Goal: Transaction & Acquisition: Purchase product/service

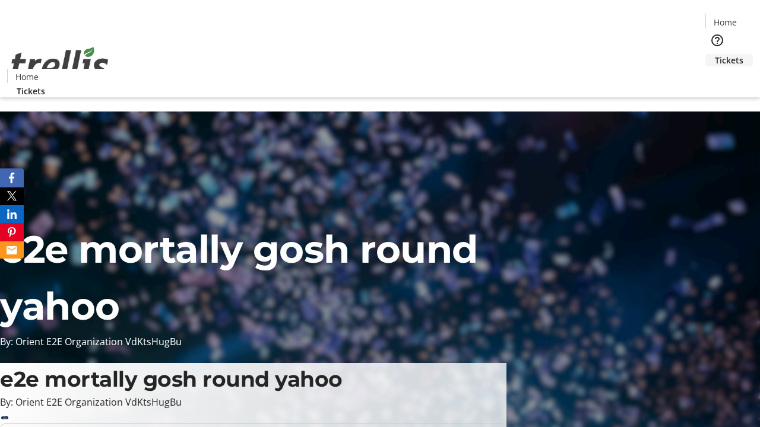
click at [714, 54] on span "Tickets" at bounding box center [728, 60] width 28 height 12
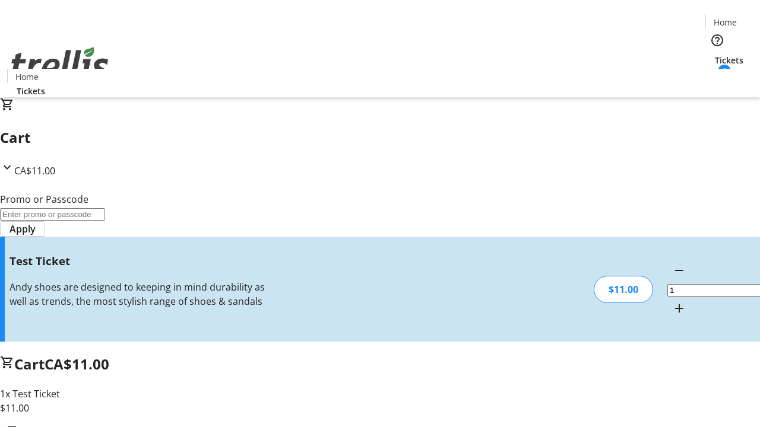
type input "UNLOCK"
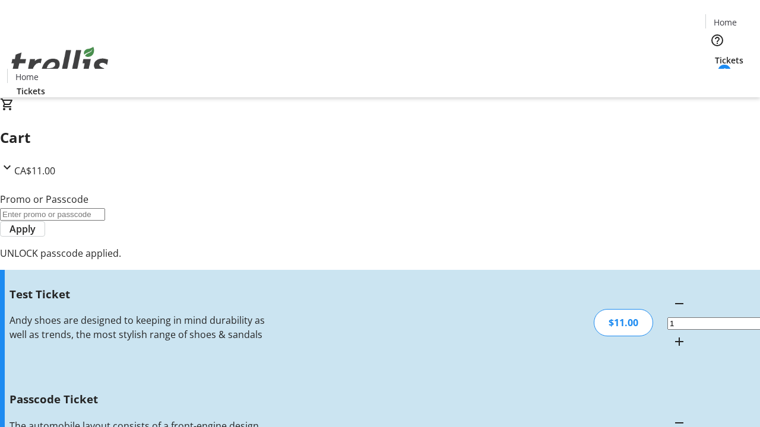
type input "5"
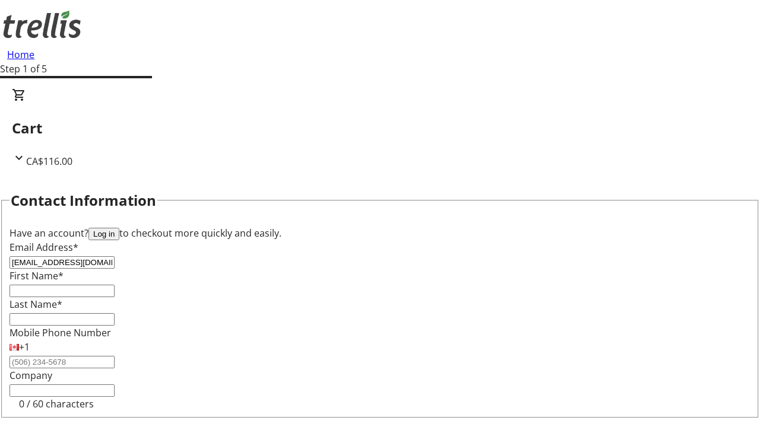
type input "[EMAIL_ADDRESS][DOMAIN_NAME]"
type input "[PERSON_NAME]"
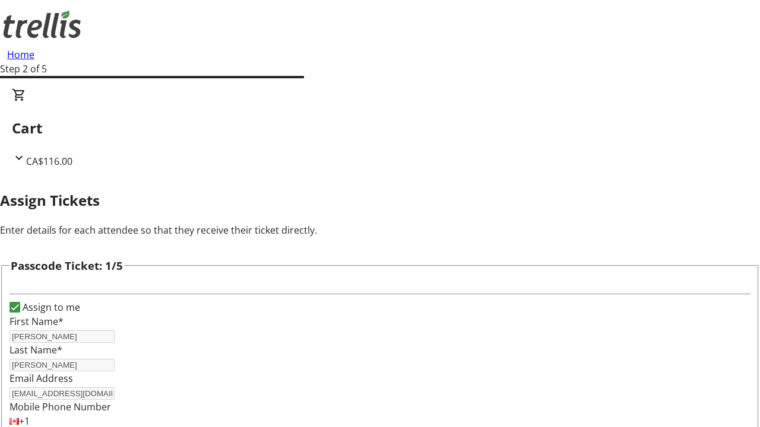
type input "[PERSON_NAME]"
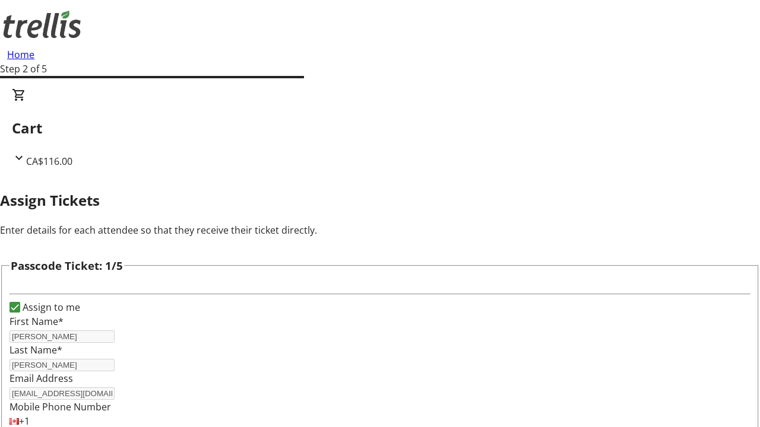
scroll to position [1154, 0]
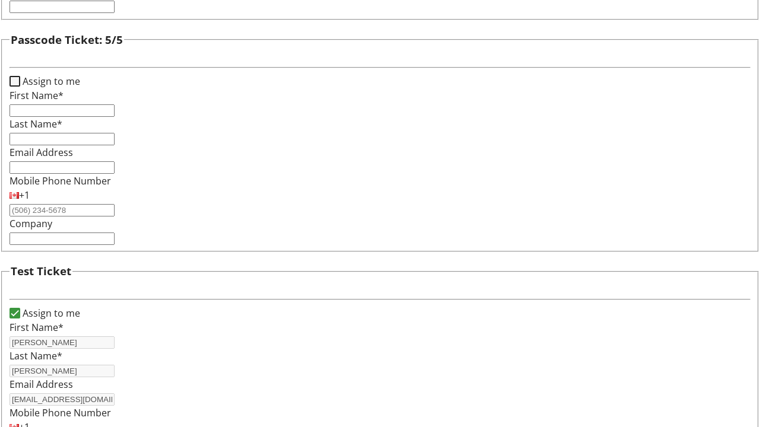
type input "[PERSON_NAME]"
click at [20, 87] on input "Assign to me" at bounding box center [14, 81] width 11 height 11
checkbox input "true"
type input "[PERSON_NAME]"
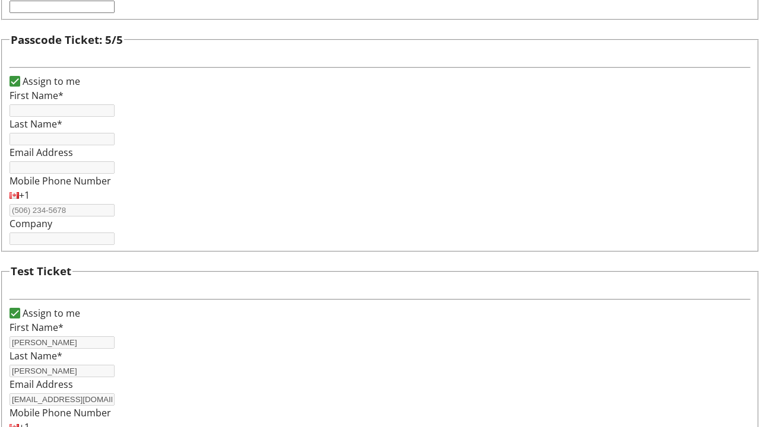
type input "[PERSON_NAME]"
type input "[EMAIL_ADDRESS][DOMAIN_NAME]"
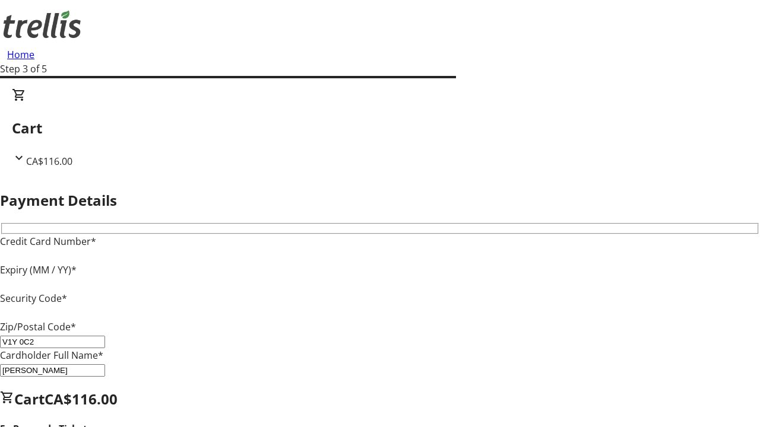
type input "V1Y 0C2"
